Goal: Task Accomplishment & Management: Manage account settings

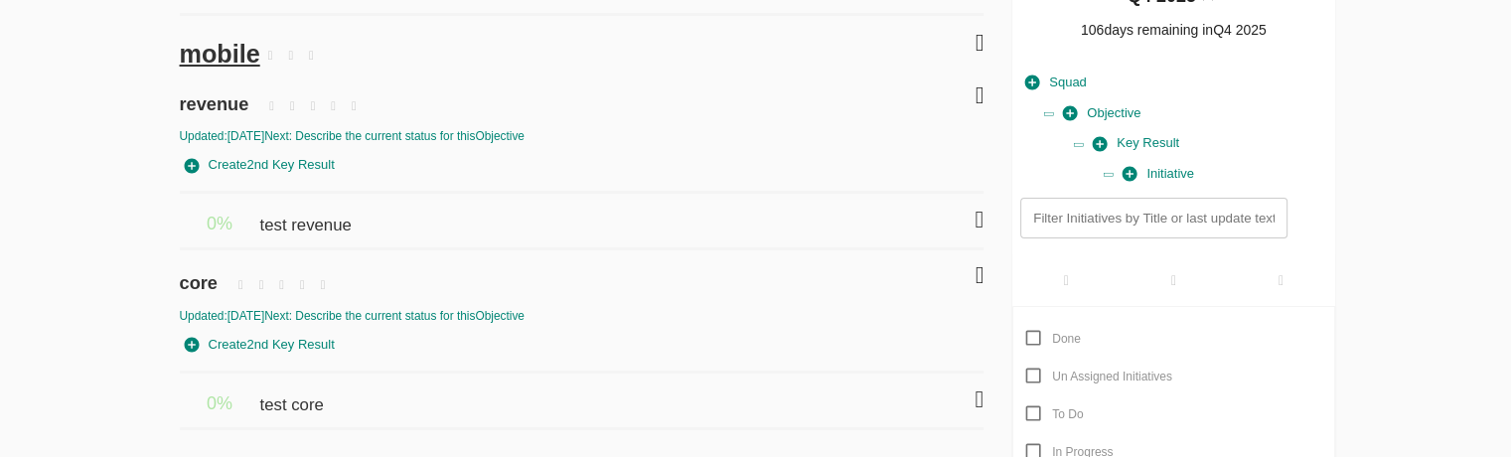
scroll to position [149, 0]
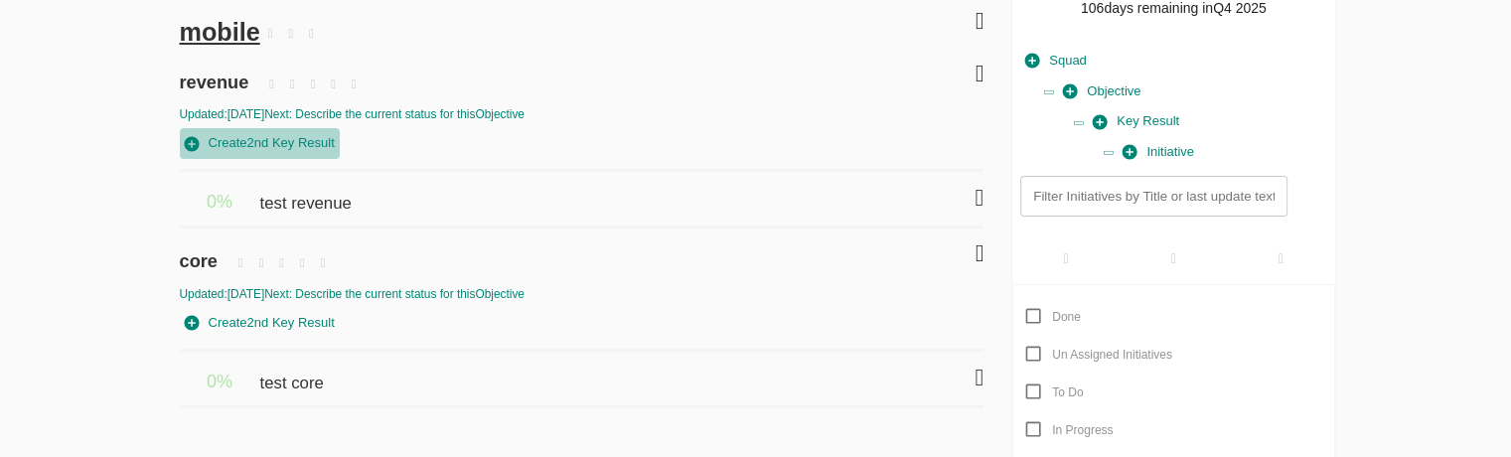
click at [265, 154] on span "Create 2nd Key Result" at bounding box center [260, 143] width 150 height 23
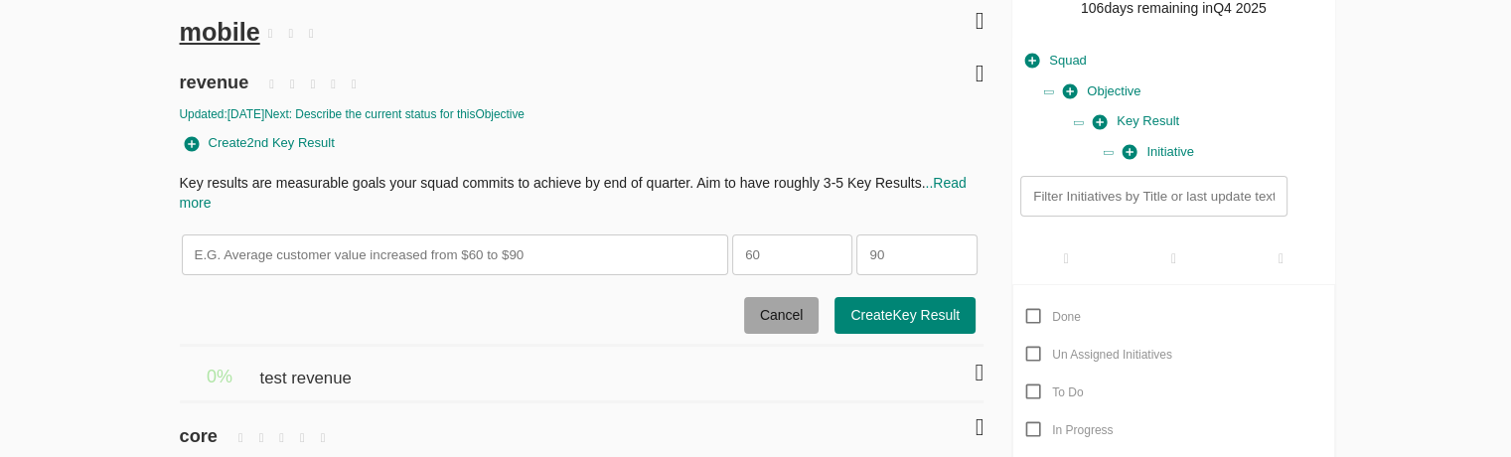
click at [787, 315] on span "Cancel" at bounding box center [782, 315] width 44 height 25
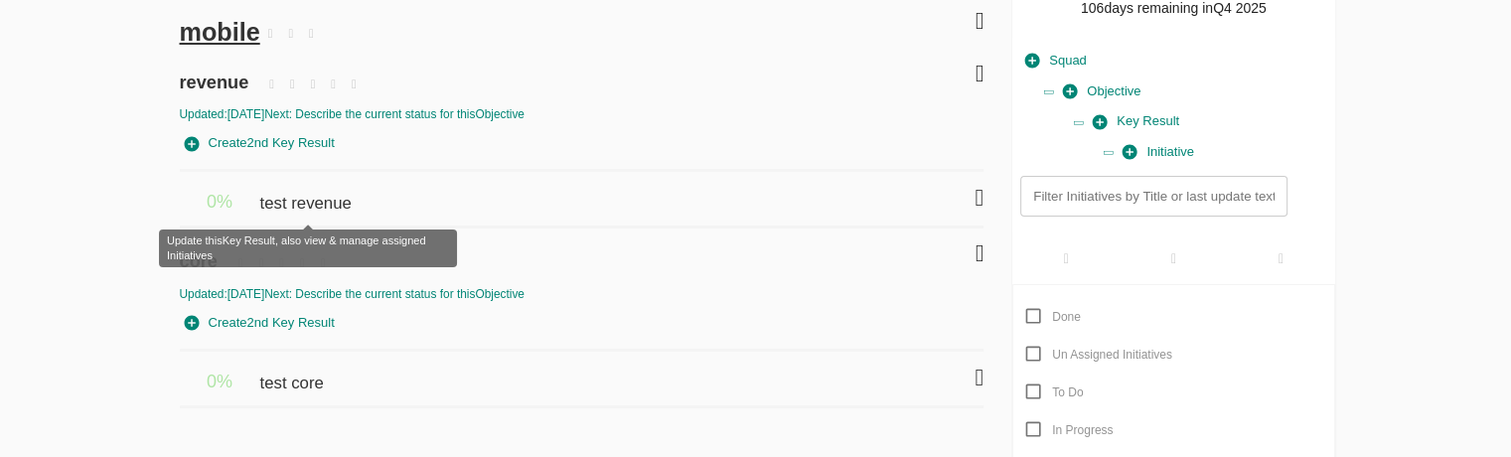
click at [313, 192] on span "test revenue" at bounding box center [307, 194] width 96 height 44
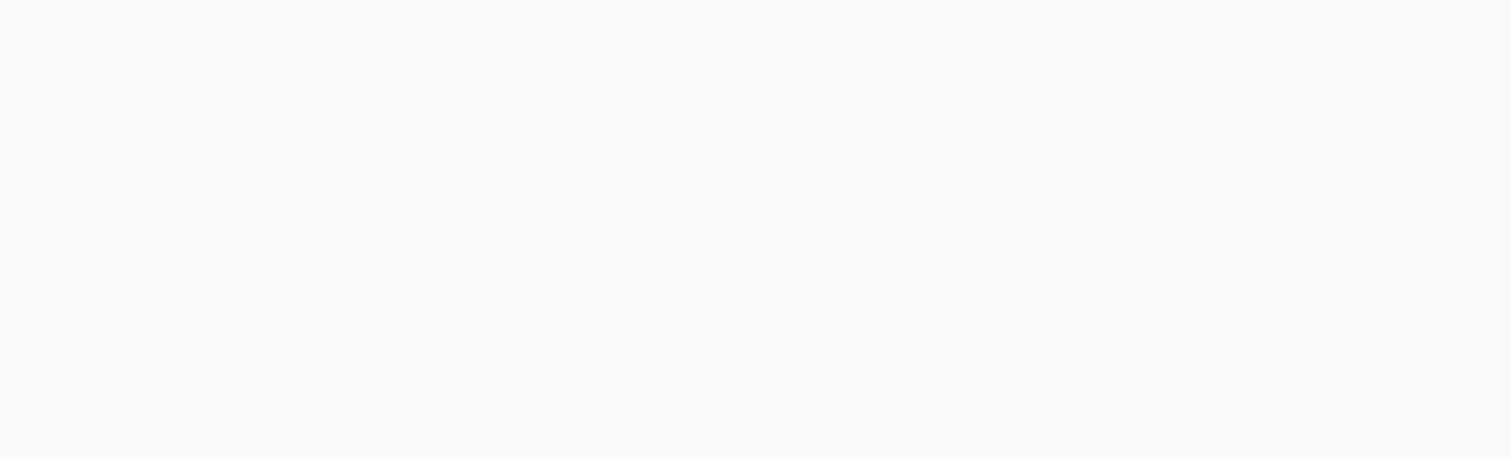
scroll to position [4, 0]
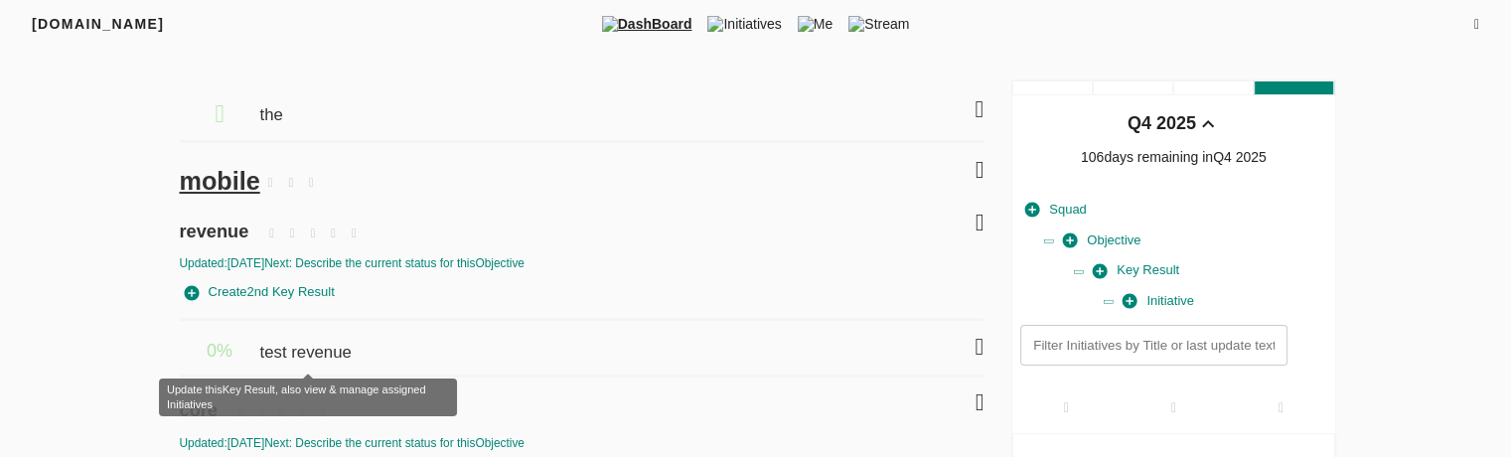
click at [297, 355] on span "test revenue" at bounding box center [307, 343] width 96 height 44
click at [344, 351] on span "test revenue" at bounding box center [307, 343] width 96 height 44
click at [334, 350] on span "test revenue" at bounding box center [307, 343] width 96 height 44
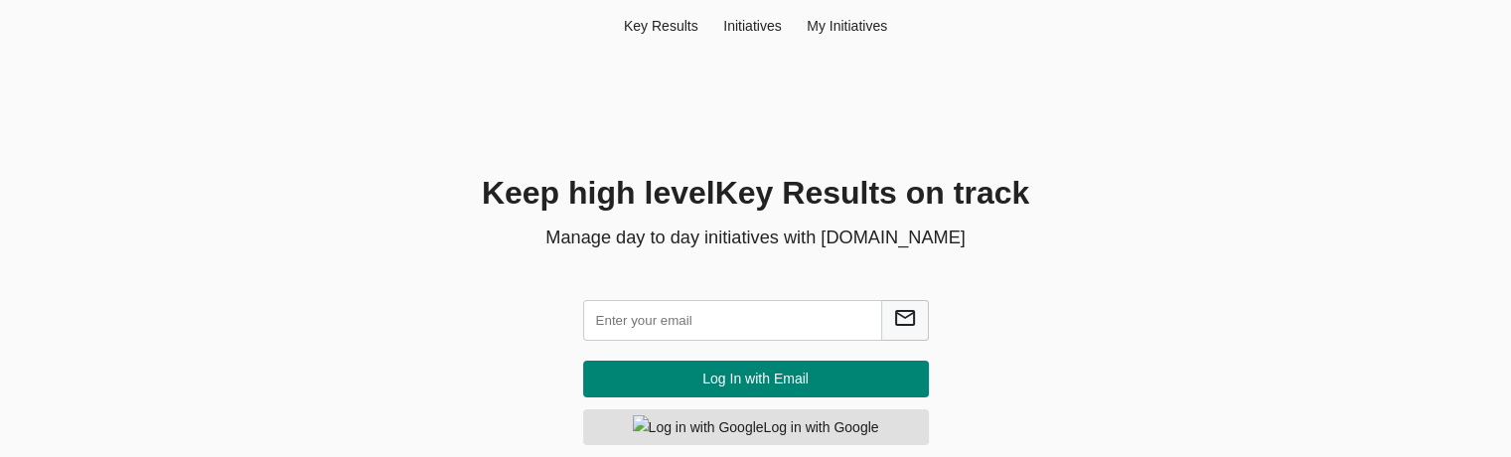
click at [664, 330] on input "text" at bounding box center [732, 320] width 299 height 41
type input "[EMAIL_ADDRESS][DOMAIN_NAME]"
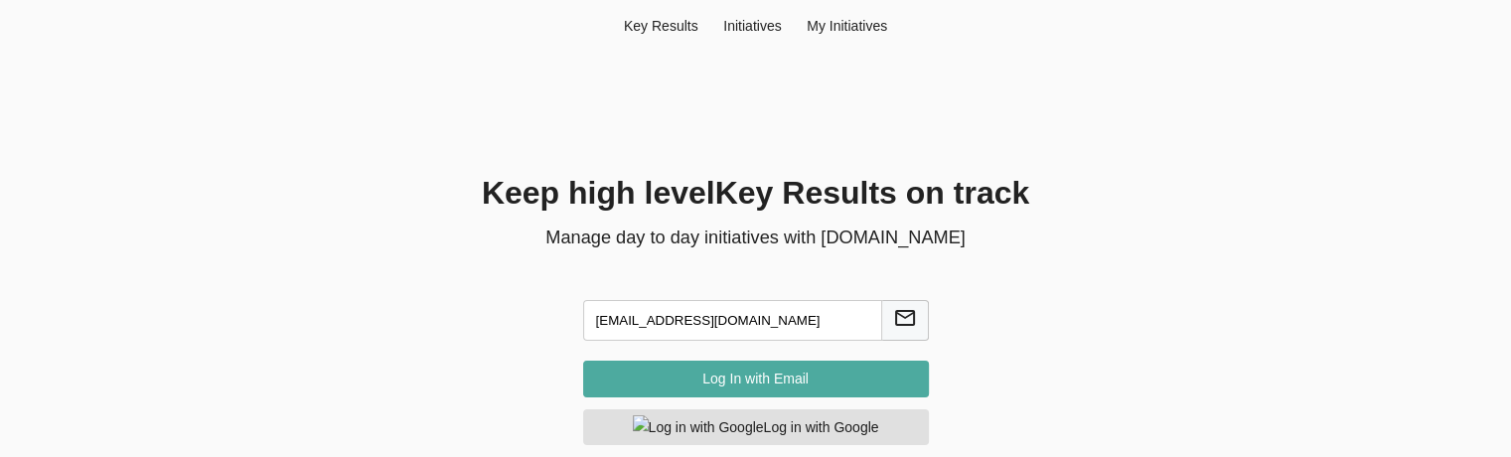
click at [829, 376] on span "Log In with Email" at bounding box center [756, 378] width 314 height 25
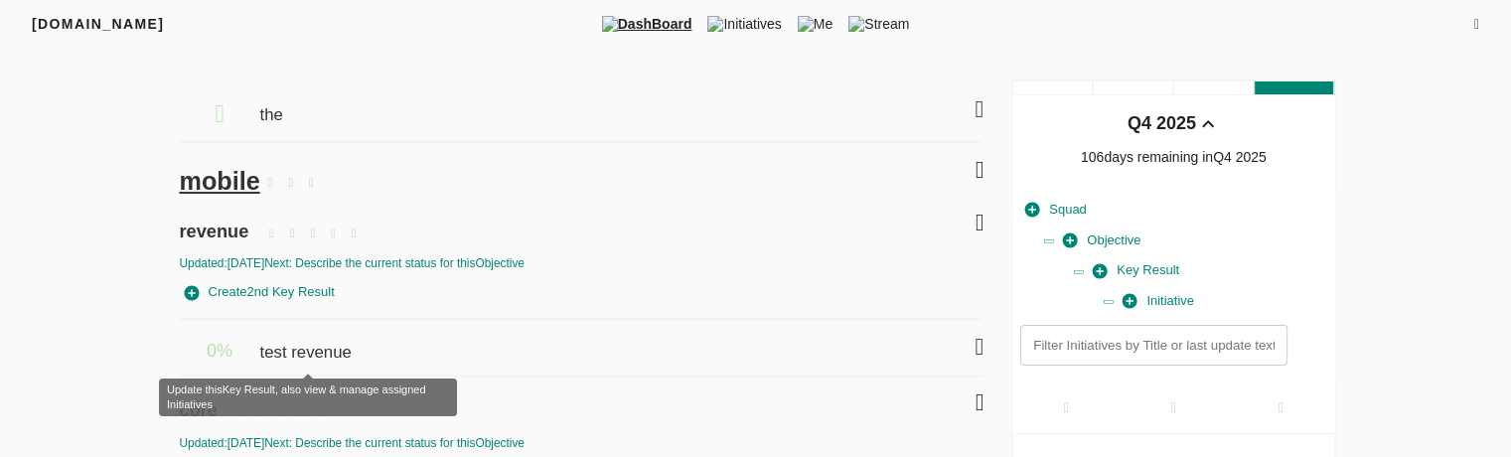
click at [353, 359] on span "test revenue" at bounding box center [307, 343] width 96 height 44
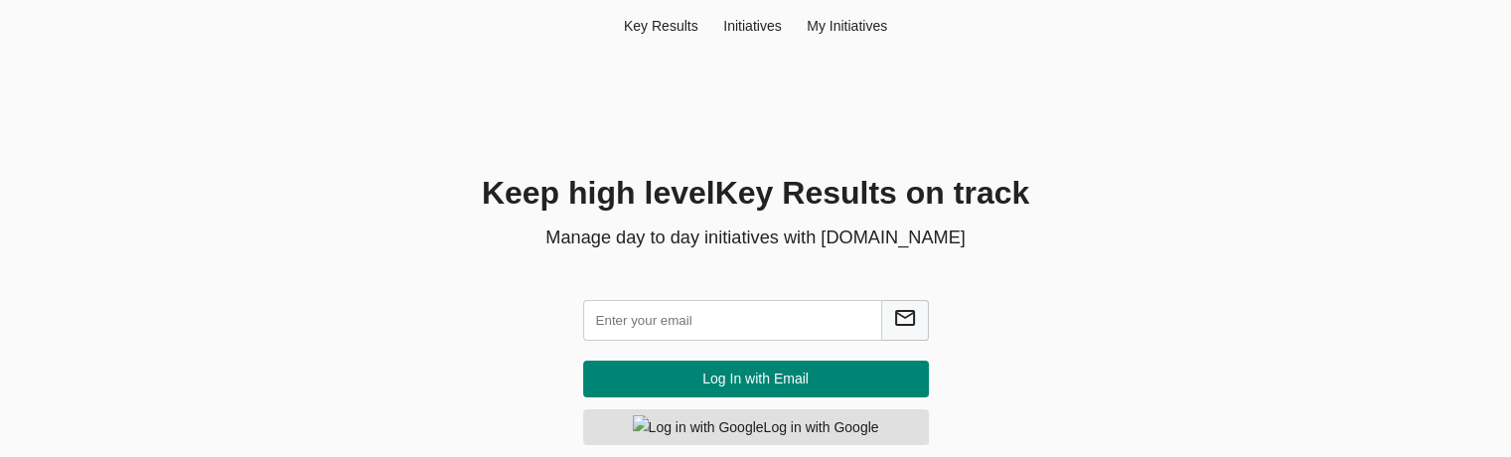
click at [680, 319] on input "text" at bounding box center [732, 320] width 299 height 41
type input "[EMAIL_ADDRESS][DOMAIN_NAME]"
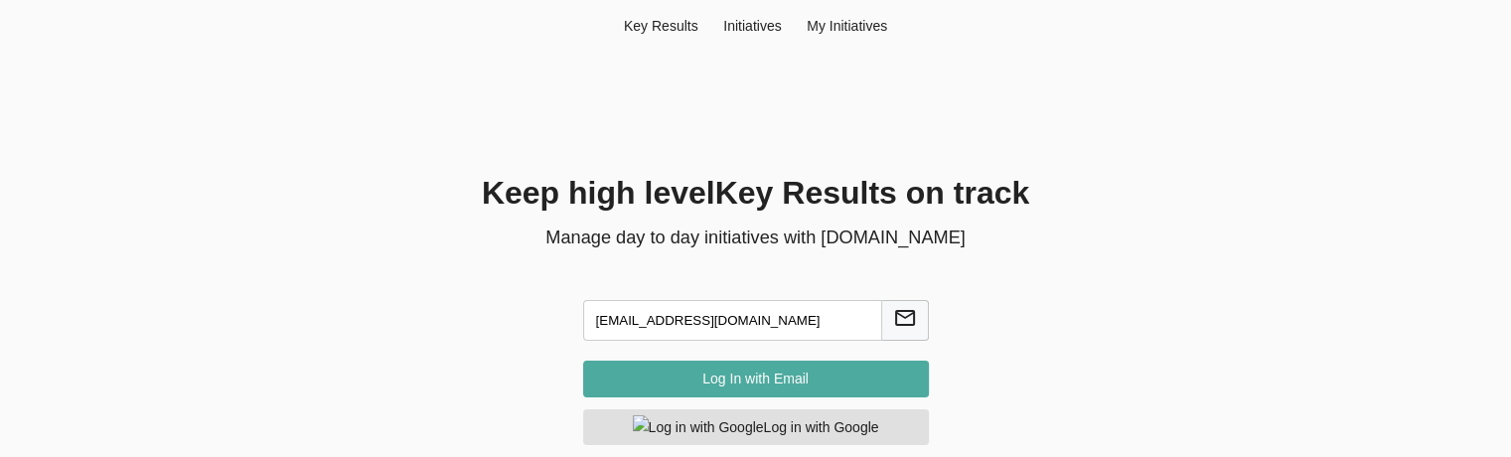
click at [769, 370] on span "Log In with Email" at bounding box center [756, 378] width 314 height 25
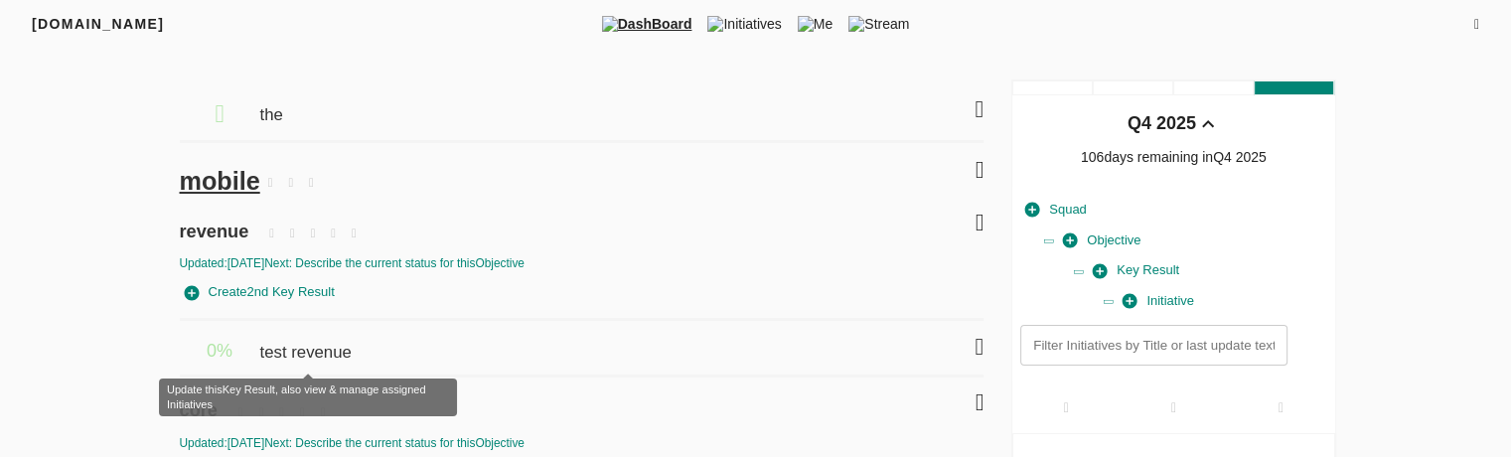
click at [327, 348] on span "test revenue" at bounding box center [307, 343] width 96 height 44
click at [338, 355] on span "test revenue" at bounding box center [307, 343] width 96 height 44
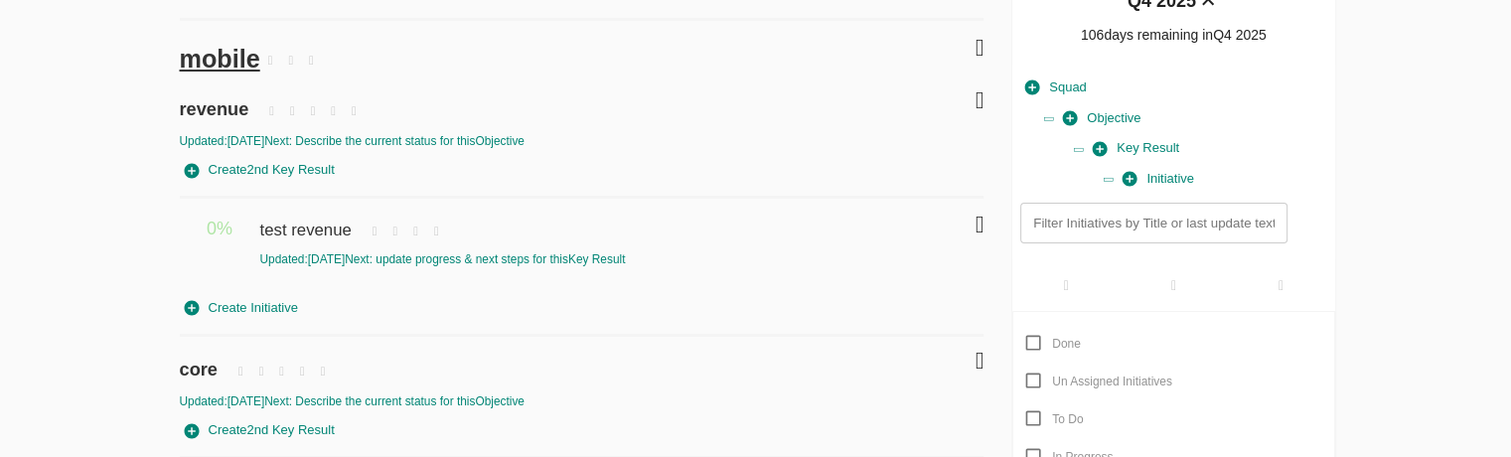
scroll to position [123, 0]
click at [334, 263] on div "Updated: [DATE] Next: update progress & next steps for this Key Result" at bounding box center [560, 258] width 603 height 17
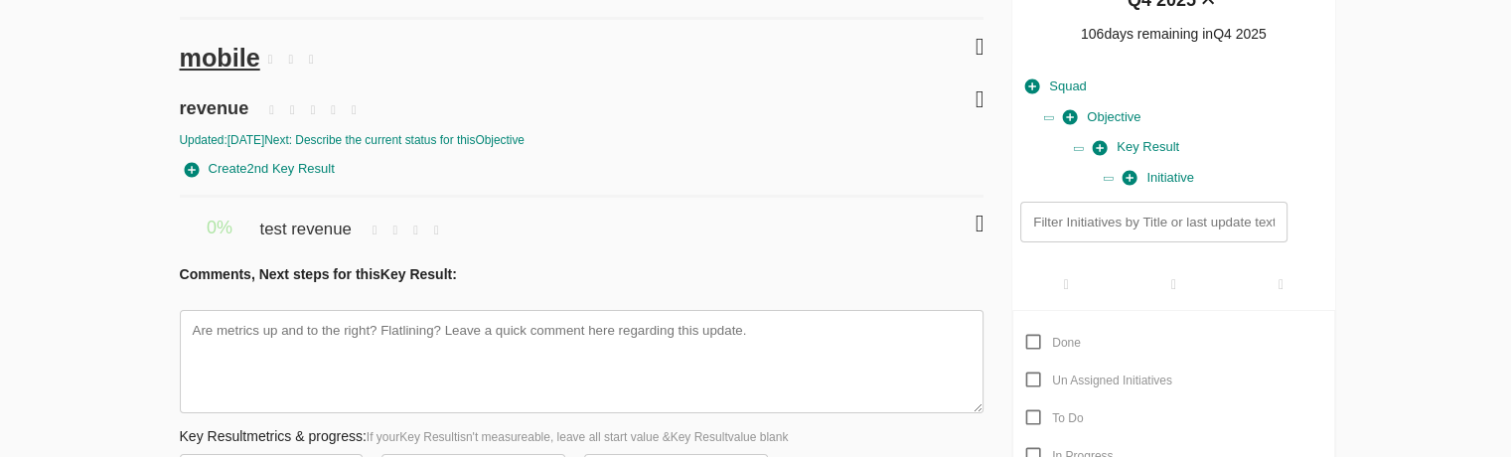
click at [124, 307] on div "Filters Q4 2025 the mobile revenue Updated: [DATE] Next: Describe the current s…" at bounding box center [755, 458] width 1271 height 1004
type textarea "x"
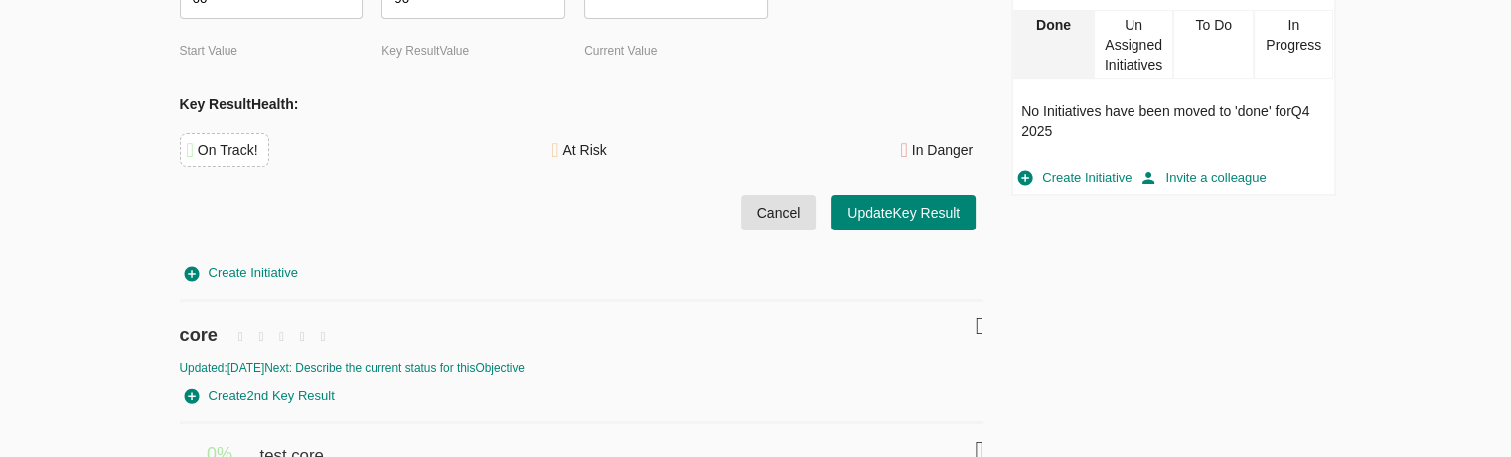
scroll to position [600, 0]
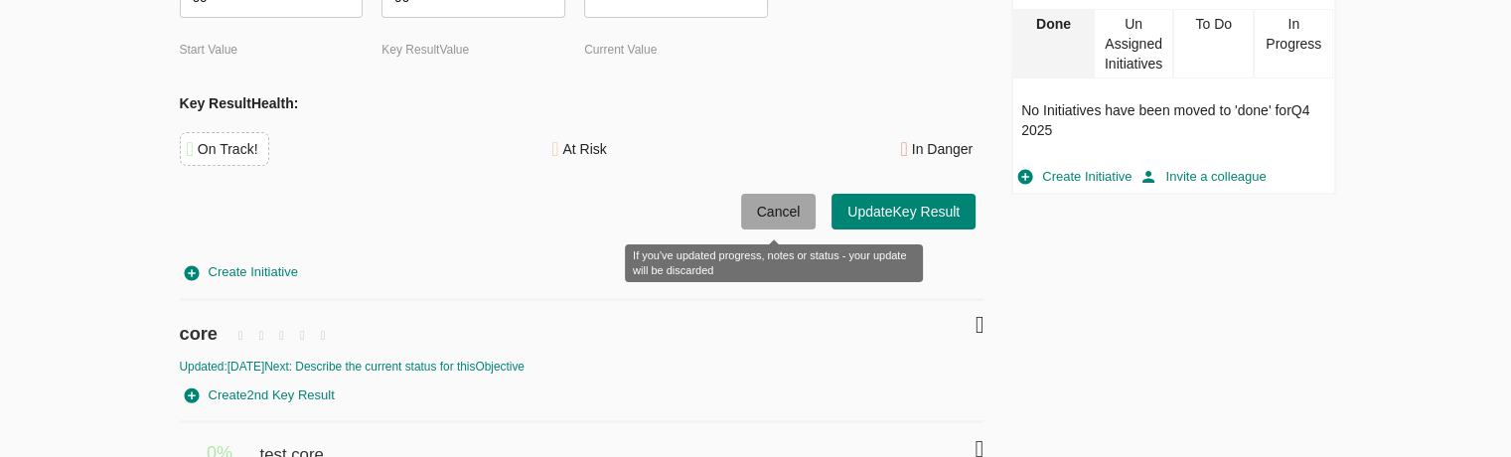
click at [768, 222] on span "Cancel" at bounding box center [779, 212] width 44 height 25
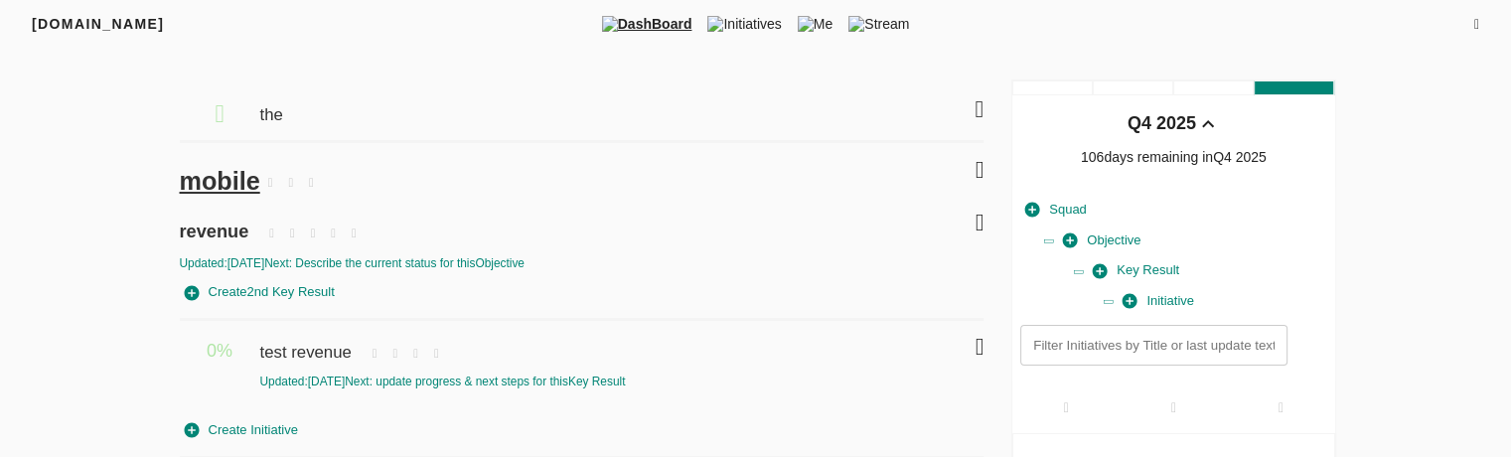
scroll to position [72, 0]
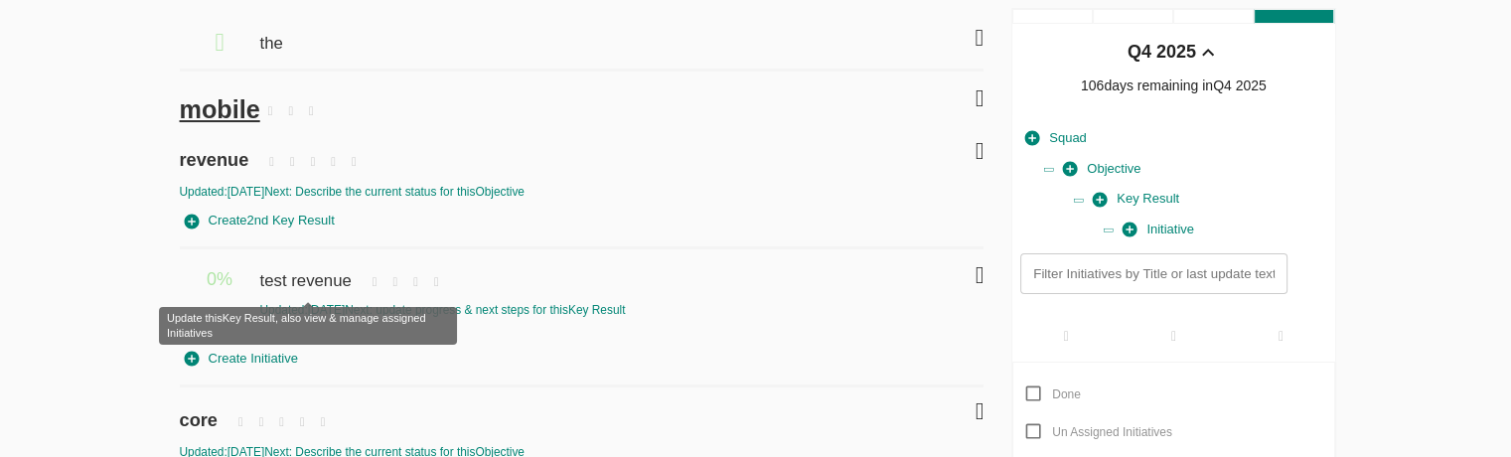
click at [304, 290] on span "test revenue" at bounding box center [307, 271] width 96 height 44
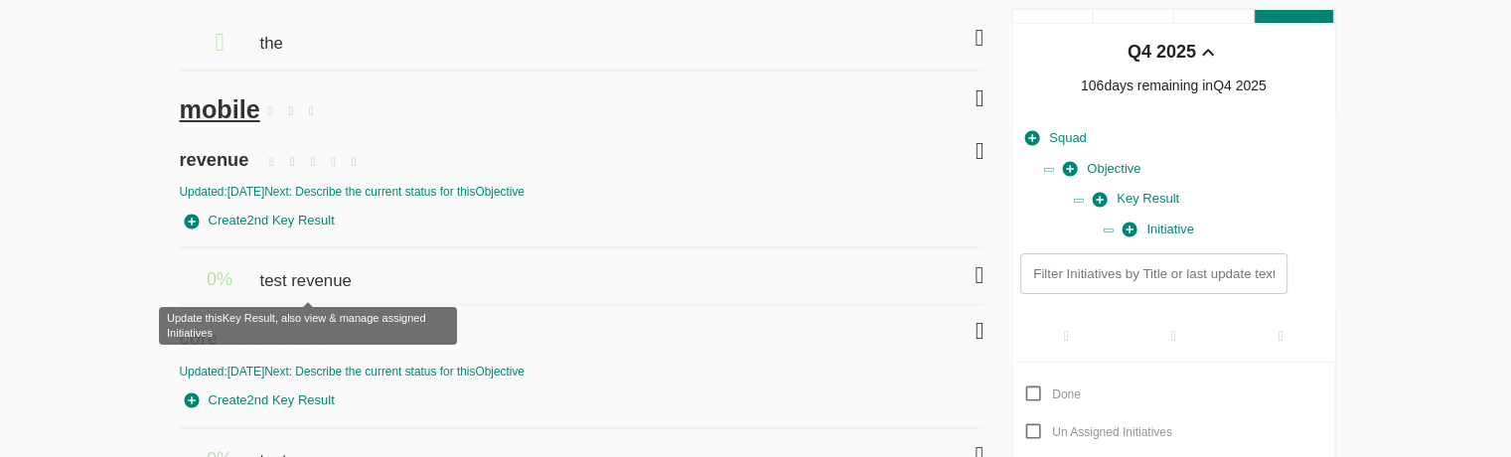
click at [294, 277] on span "test revenue" at bounding box center [307, 271] width 96 height 44
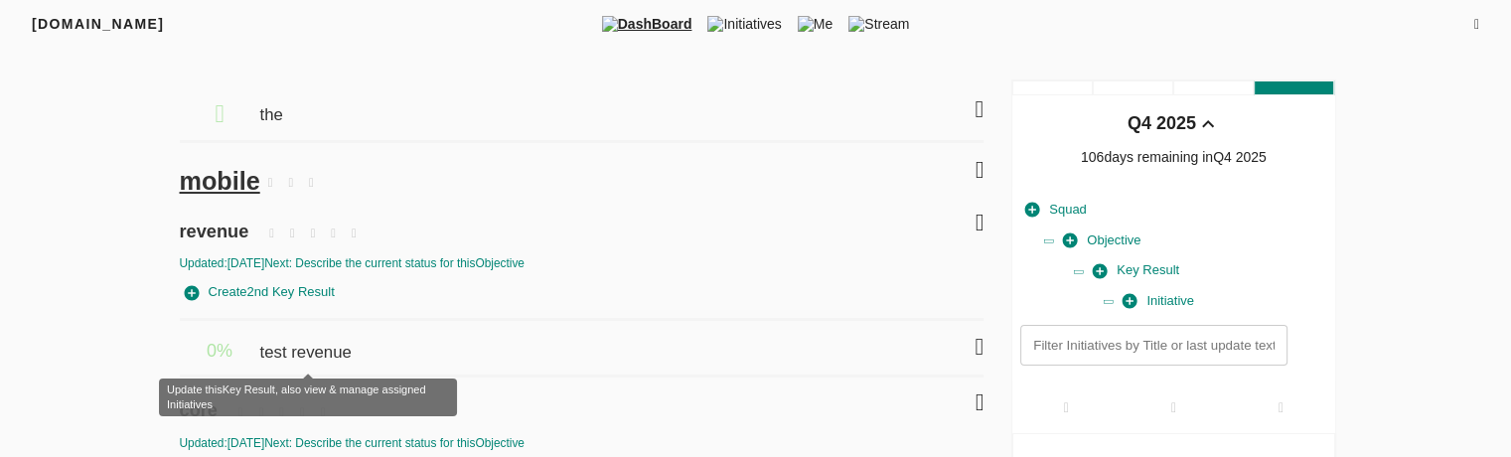
click at [293, 358] on span "test revenue" at bounding box center [307, 343] width 96 height 44
click at [334, 351] on span "test revenue" at bounding box center [307, 343] width 96 height 44
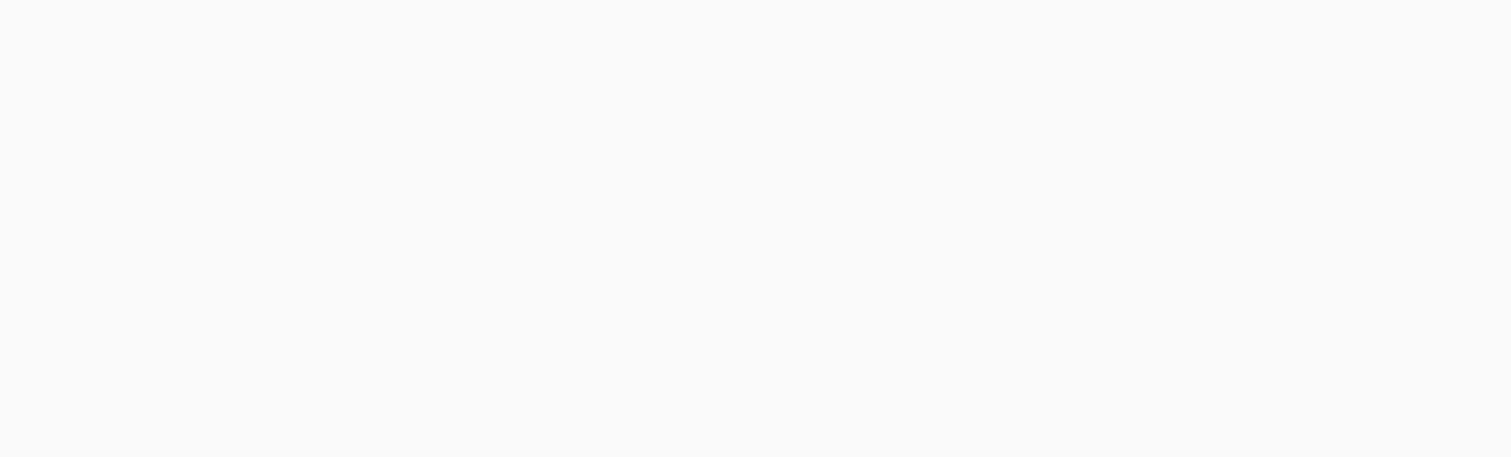
scroll to position [4, 0]
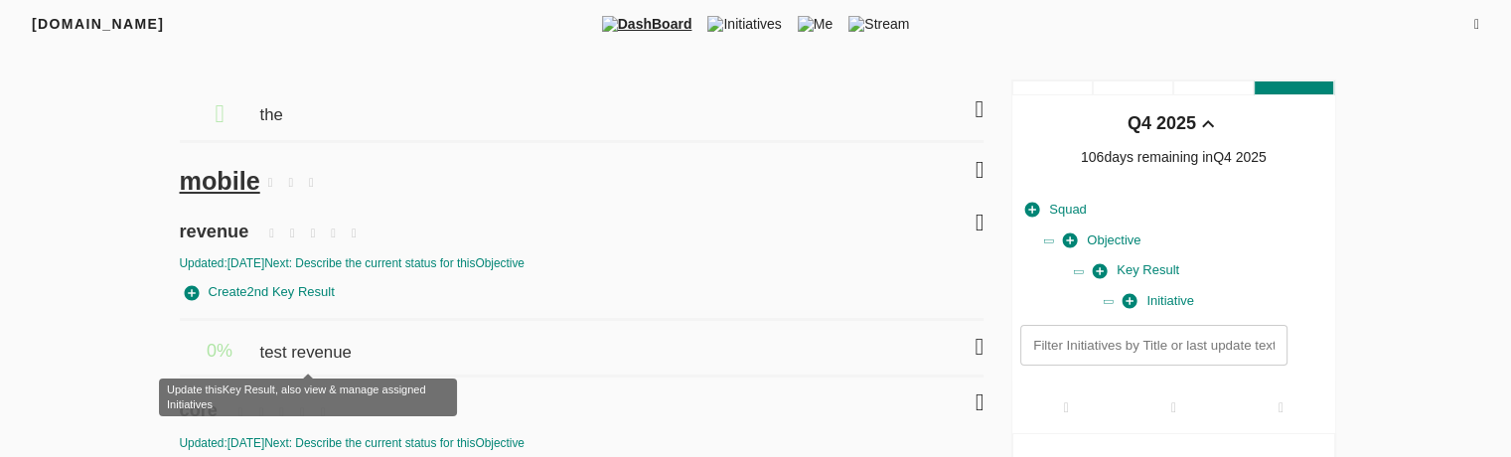
click at [297, 346] on span "test revenue" at bounding box center [307, 343] width 96 height 44
click at [310, 356] on span "test revenue" at bounding box center [307, 343] width 96 height 44
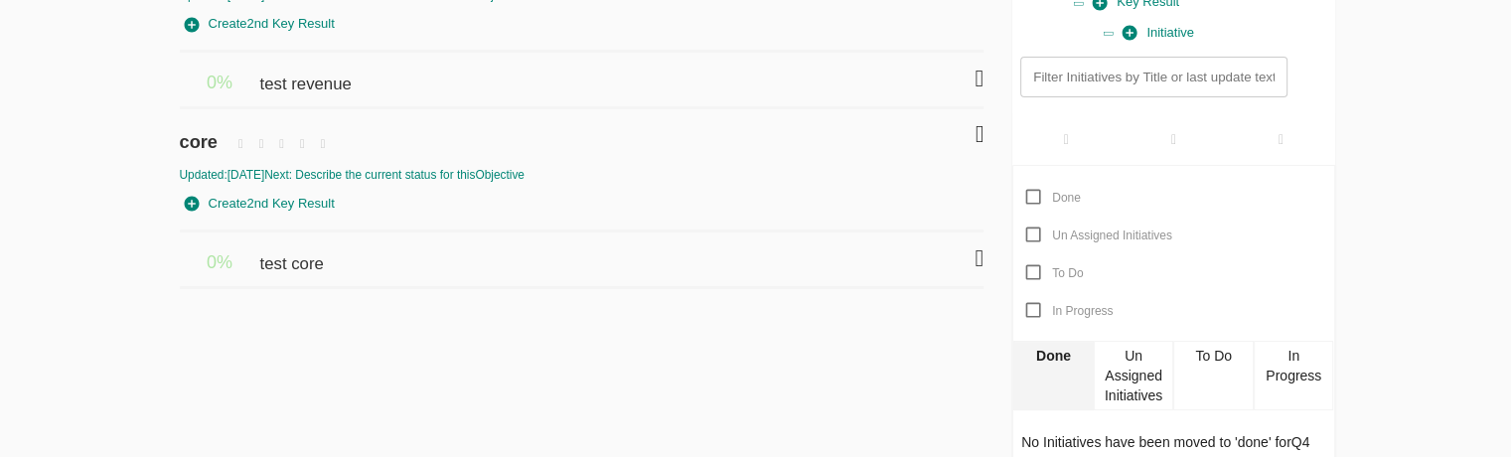
scroll to position [269, 0]
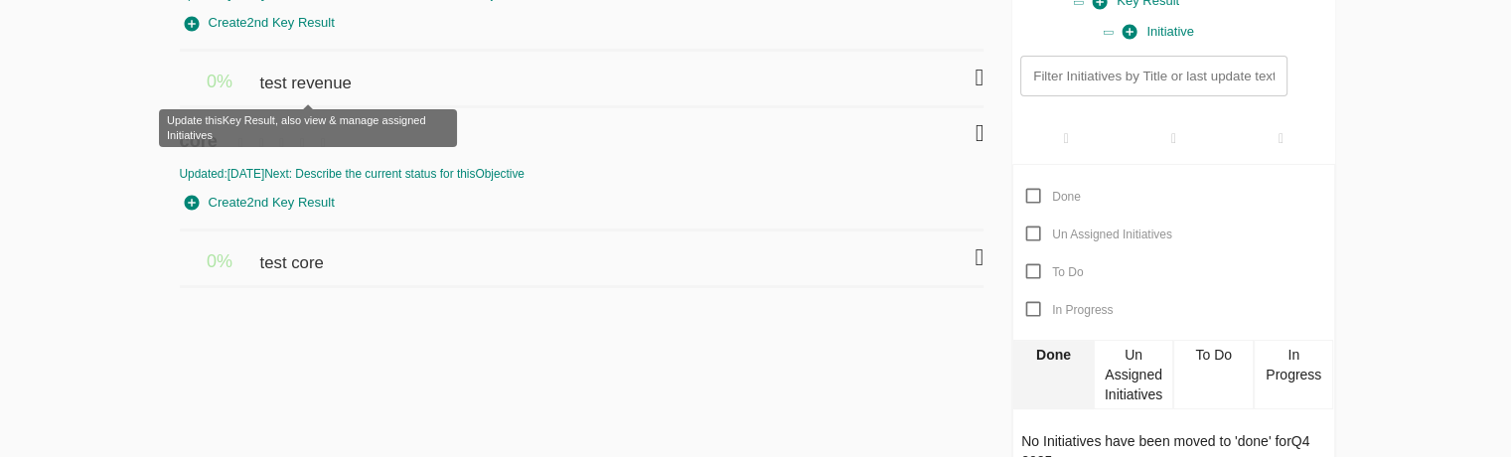
click at [321, 87] on span "test revenue" at bounding box center [307, 74] width 96 height 44
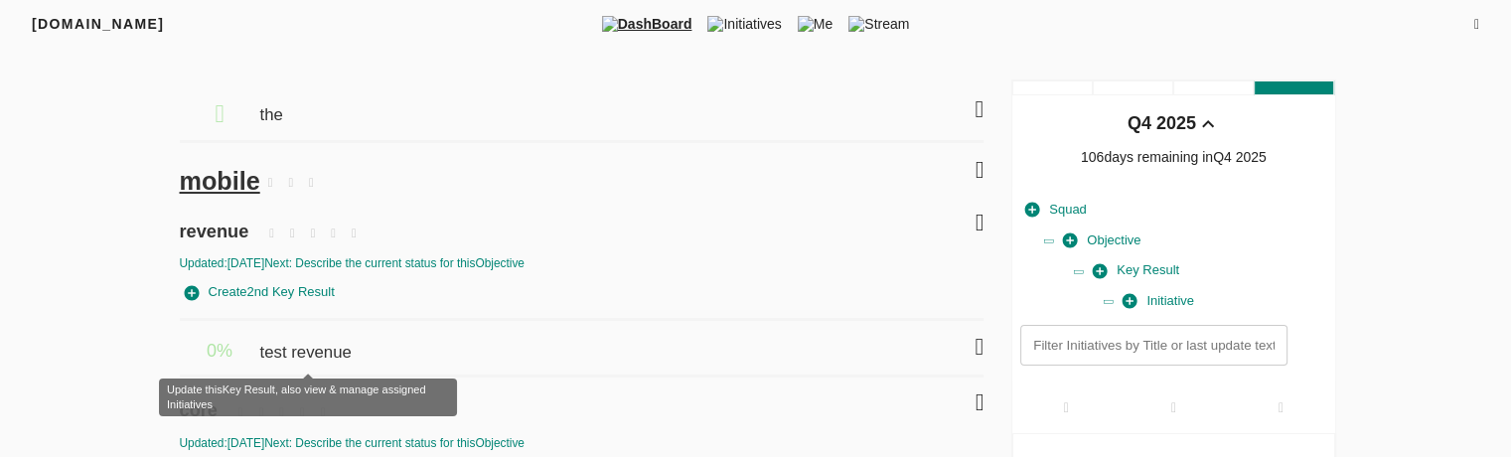
click at [289, 350] on span "test revenue" at bounding box center [307, 343] width 96 height 44
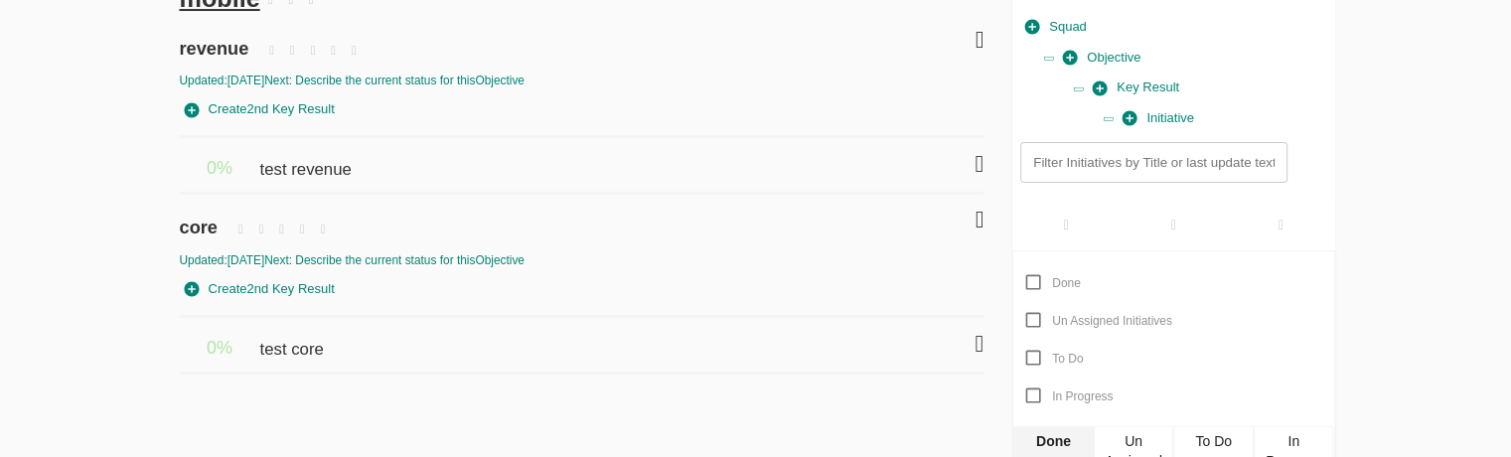
scroll to position [191, 0]
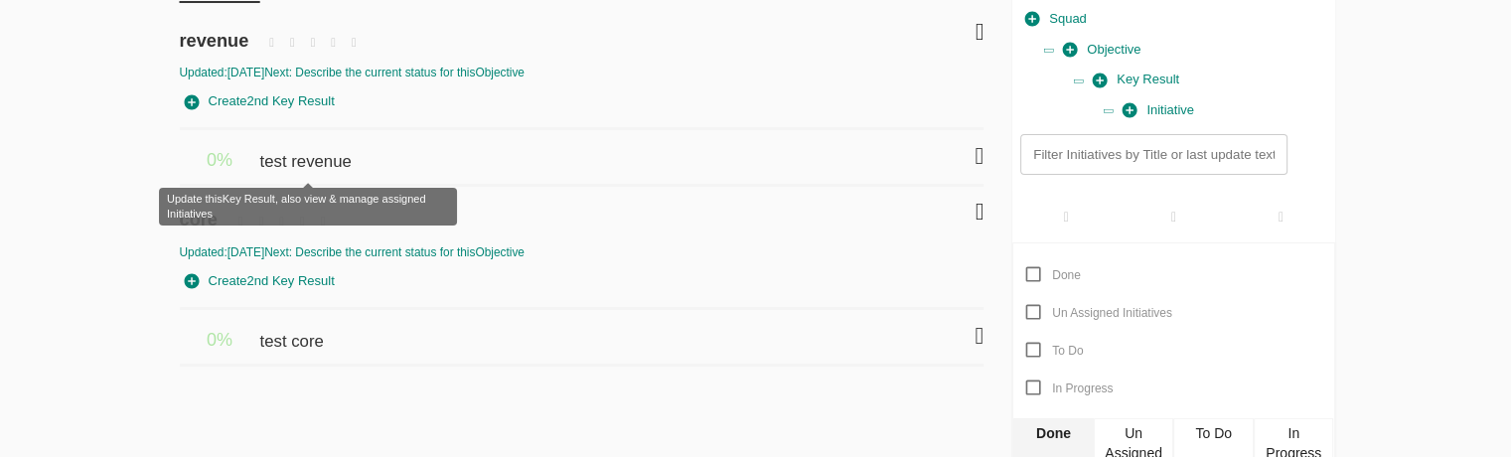
click at [313, 163] on span "test revenue" at bounding box center [307, 152] width 96 height 44
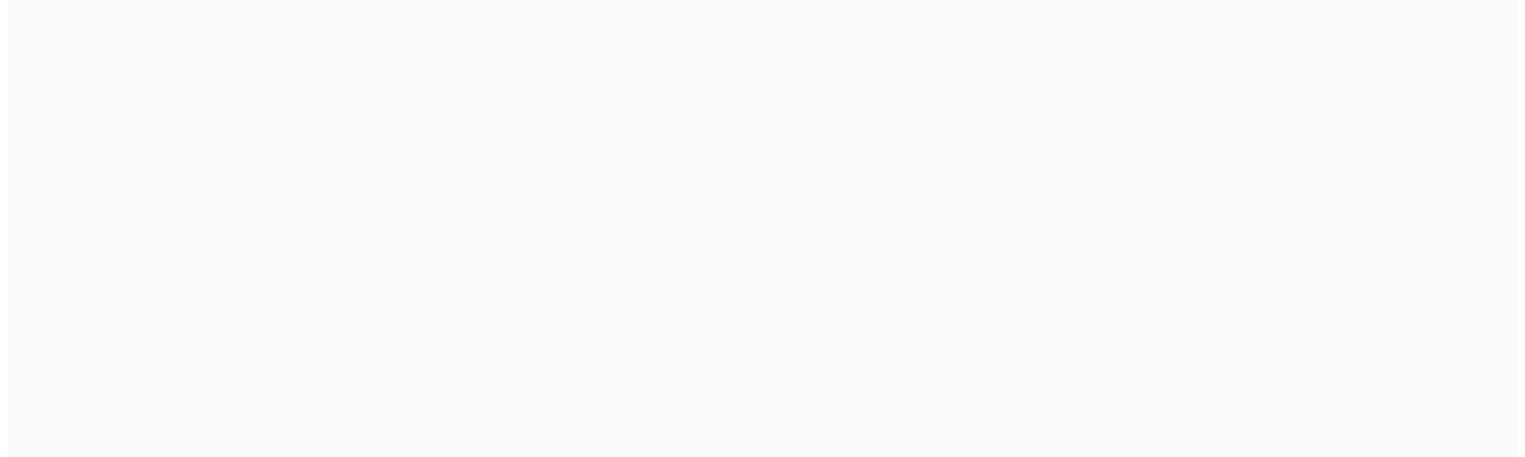
scroll to position [4, 0]
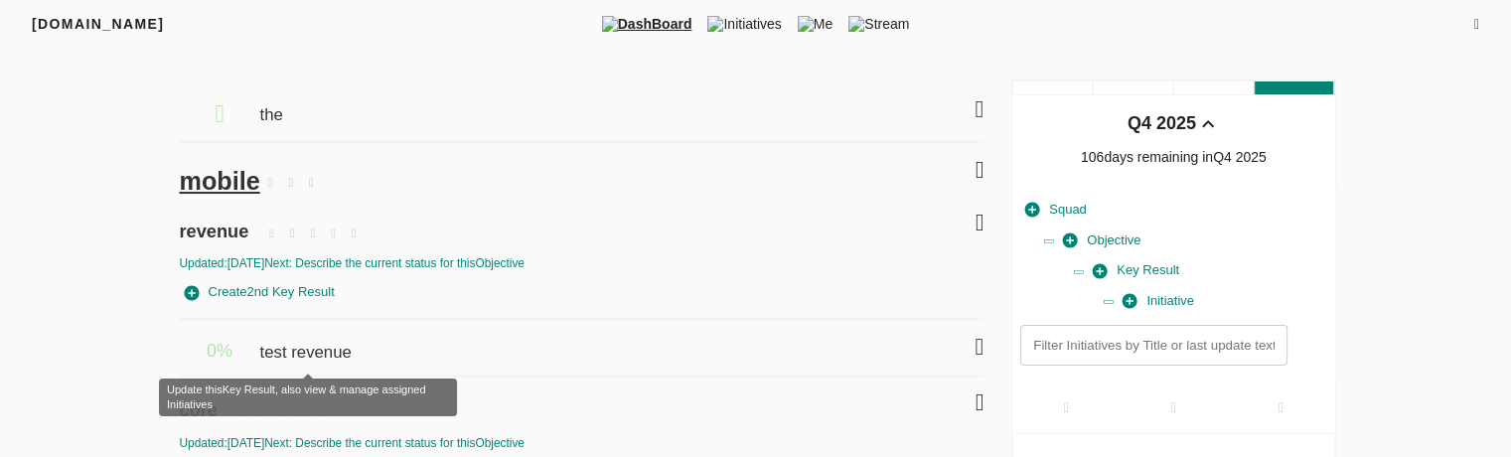
click at [317, 358] on span "test revenue" at bounding box center [307, 343] width 96 height 44
